Goal: Find specific page/section: Find specific page/section

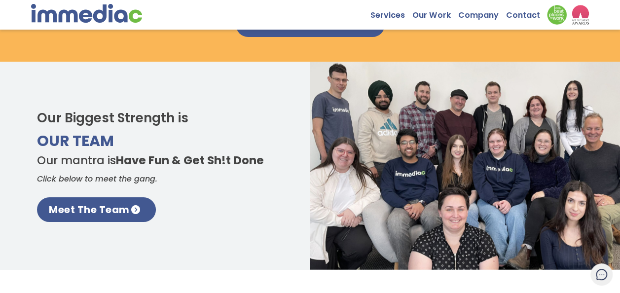
scroll to position [1135, 0]
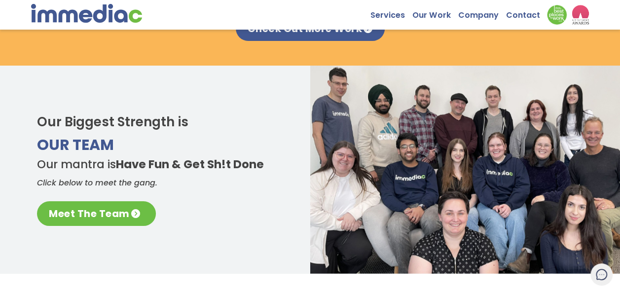
click at [99, 212] on link "Meet The Team" at bounding box center [96, 213] width 119 height 25
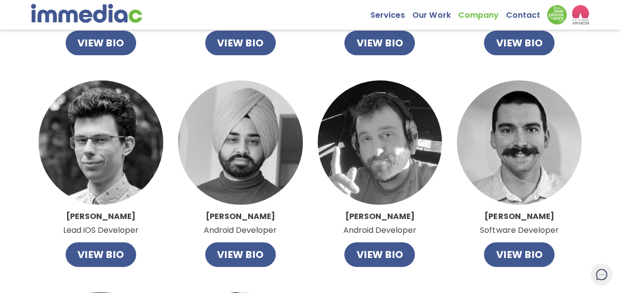
scroll to position [148, 0]
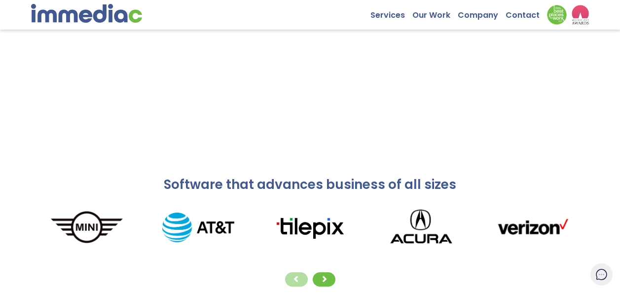
scroll to position [1135, 0]
